Goal: Navigation & Orientation: Find specific page/section

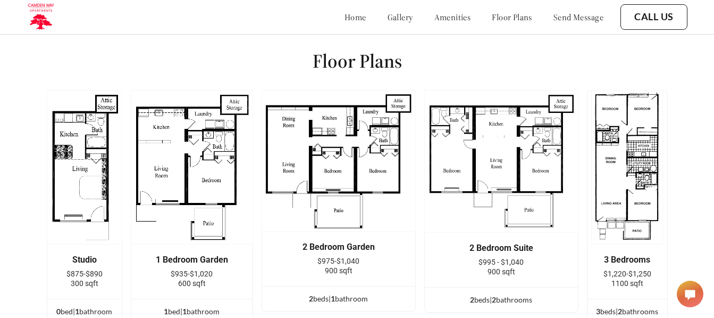
scroll to position [1161, 0]
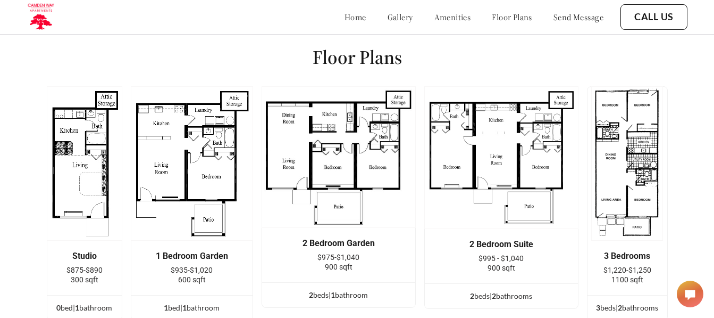
click at [184, 157] on img at bounding box center [192, 163] width 122 height 154
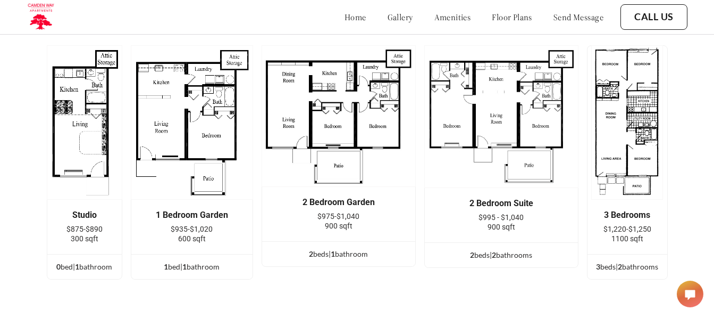
scroll to position [1203, 0]
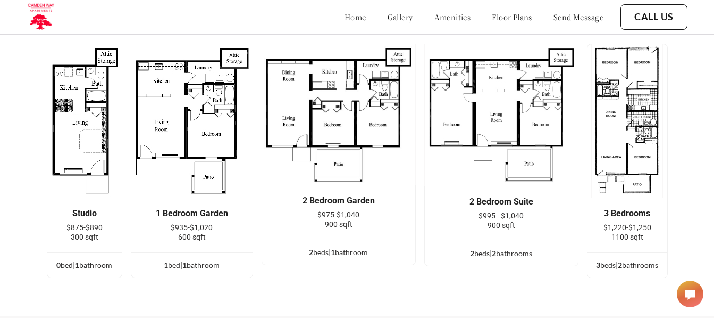
click at [353, 131] on img at bounding box center [339, 115] width 154 height 142
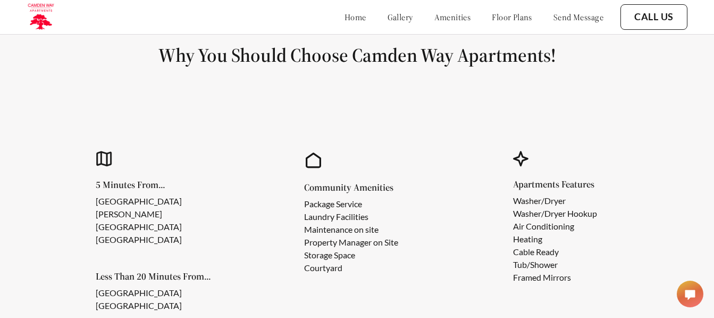
scroll to position [799, 0]
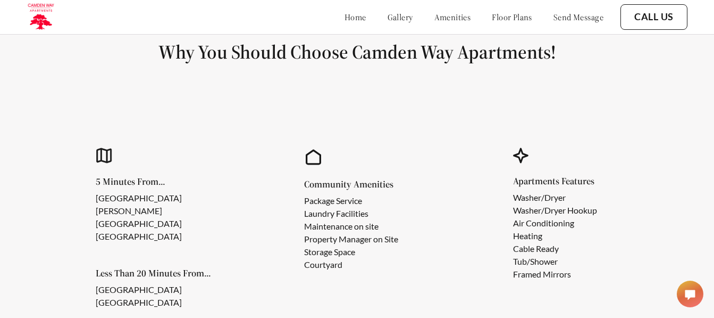
click at [446, 16] on link "amenities" at bounding box center [453, 17] width 37 height 11
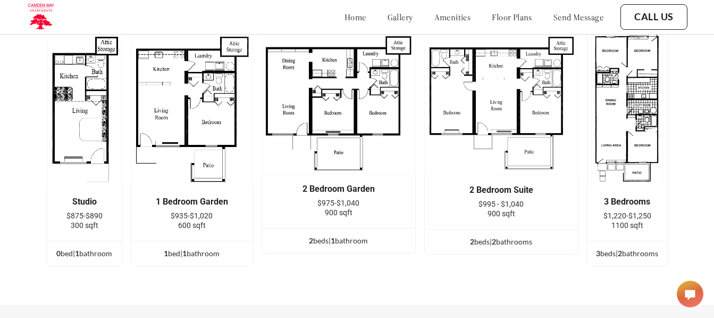
scroll to position [1211, 0]
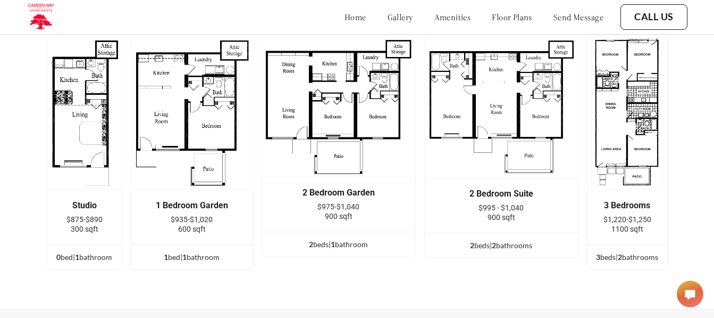
click at [225, 140] on img at bounding box center [192, 113] width 122 height 154
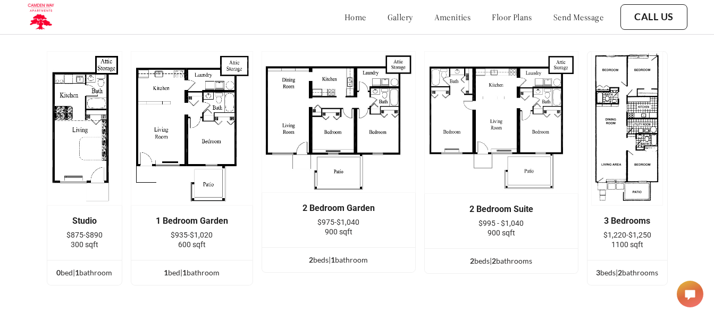
scroll to position [1200, 0]
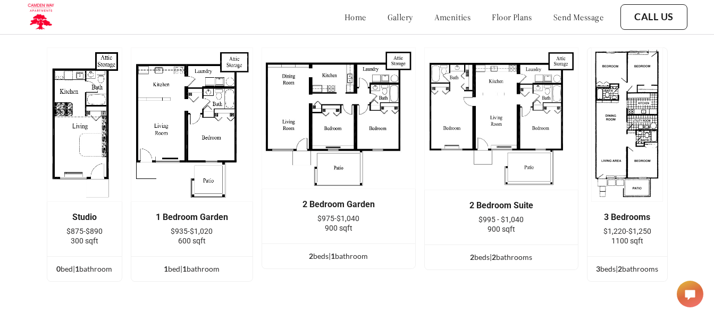
click at [641, 147] on img at bounding box center [628, 124] width 72 height 154
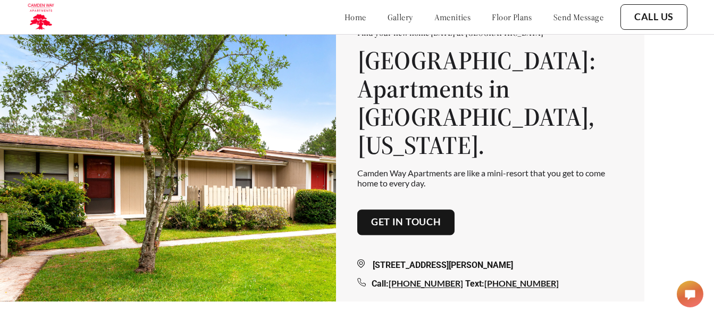
scroll to position [0, 0]
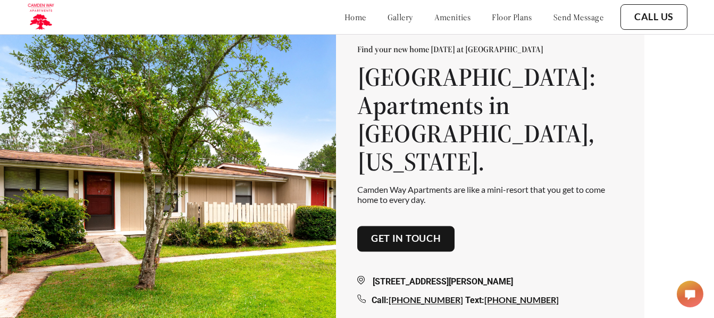
click at [388, 16] on link "gallery" at bounding box center [401, 17] width 26 height 11
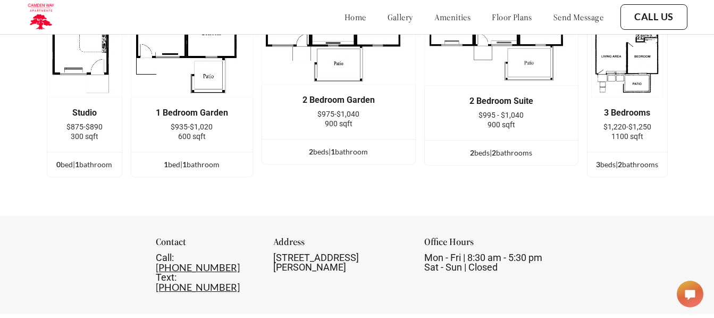
scroll to position [1304, 0]
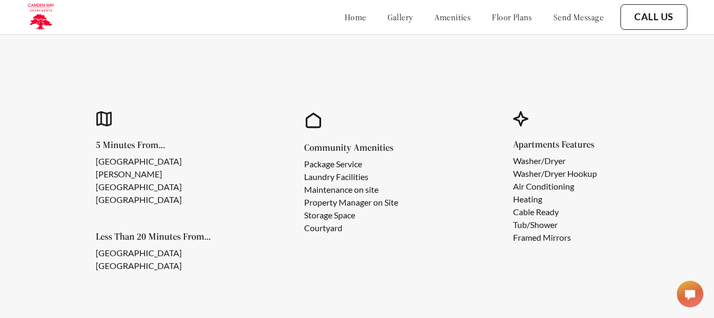
scroll to position [799, 0]
